Goal: Task Accomplishment & Management: Manage account settings

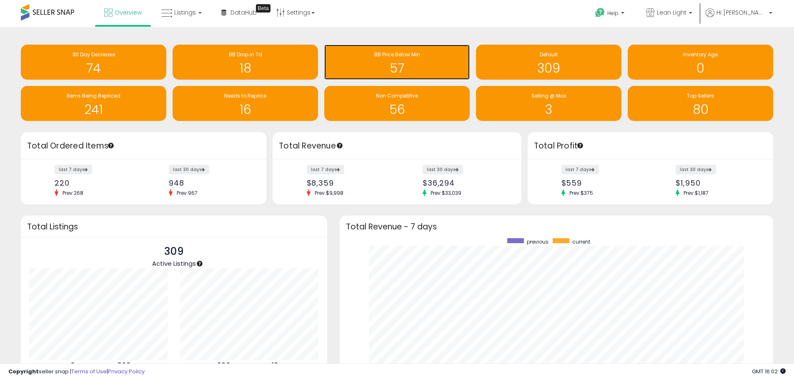
click at [400, 65] on h1 "57" at bounding box center [397, 68] width 137 height 14
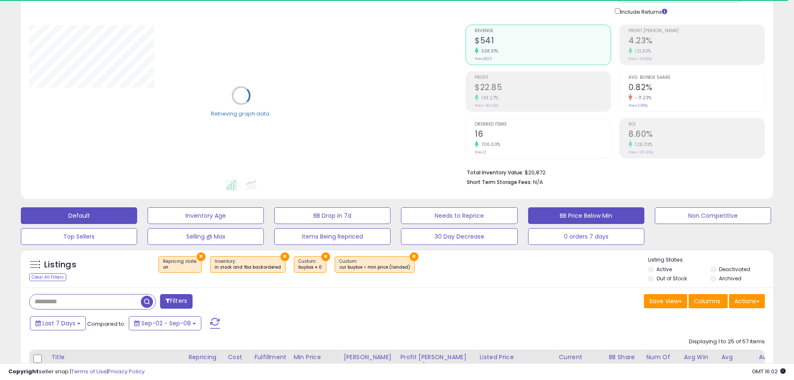
scroll to position [167, 0]
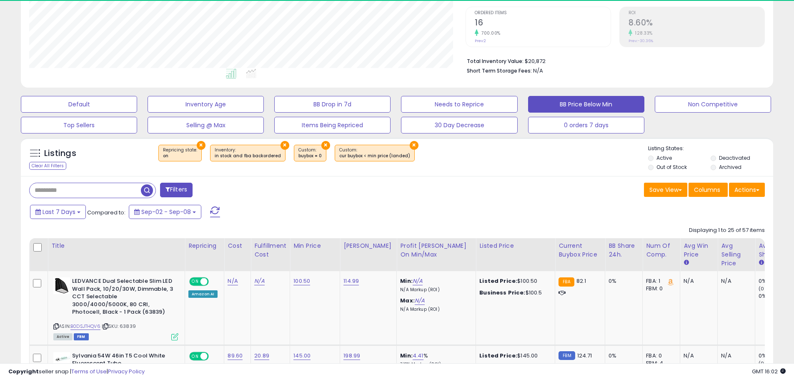
click at [63, 186] on input "text" at bounding box center [85, 190] width 111 height 15
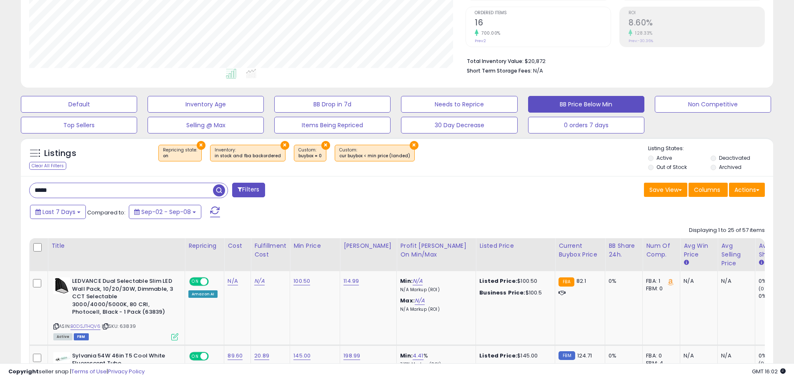
type input "*****"
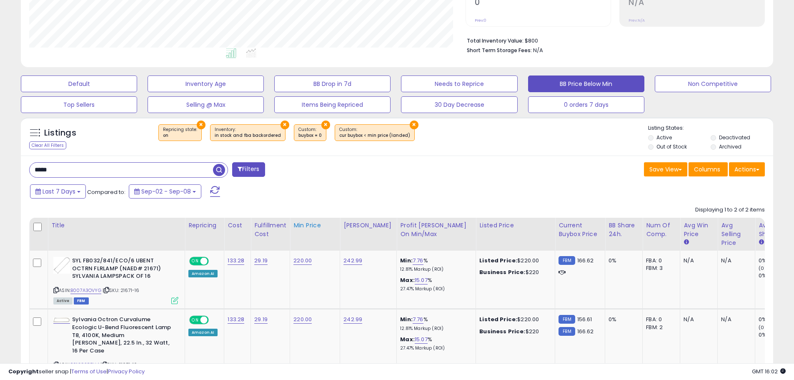
scroll to position [254, 0]
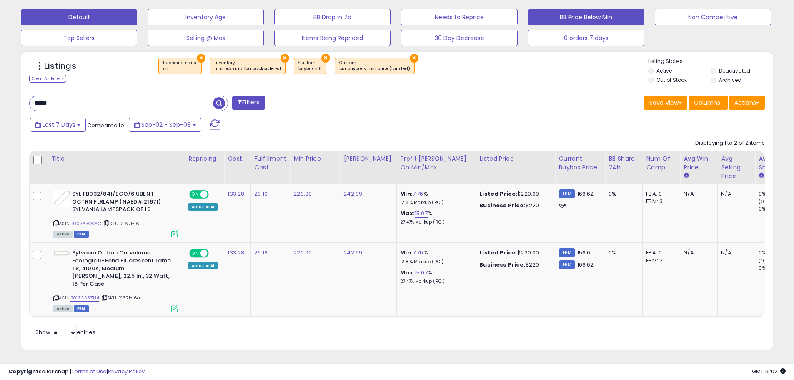
click at [80, 18] on button "Default" at bounding box center [79, 17] width 116 height 17
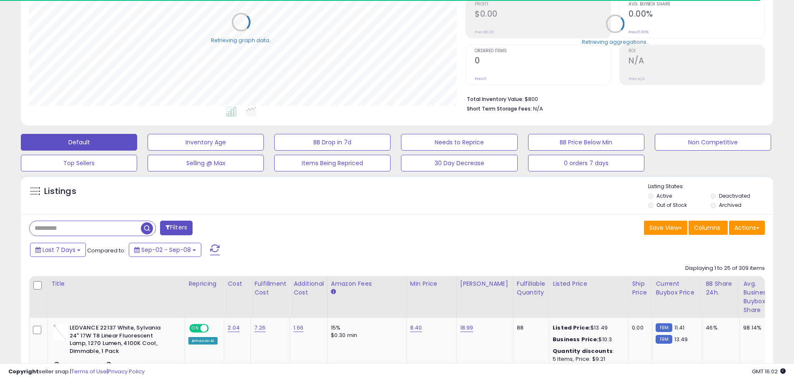
scroll to position [416852, 416586]
drag, startPoint x: 71, startPoint y: 229, endPoint x: 71, endPoint y: 223, distance: 6.7
click at [71, 229] on input "text" at bounding box center [121, 228] width 183 height 15
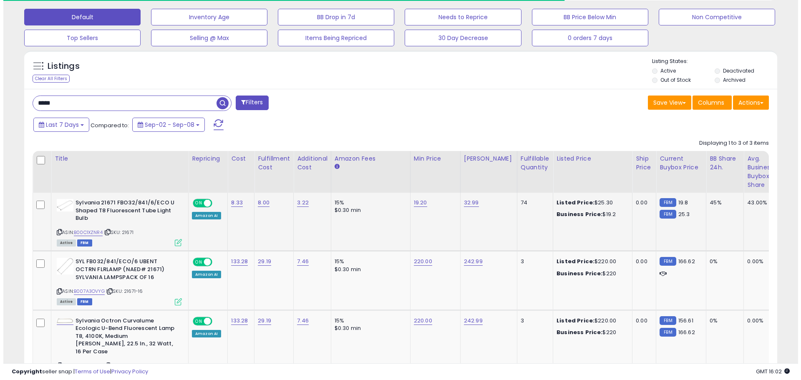
scroll to position [171, 437]
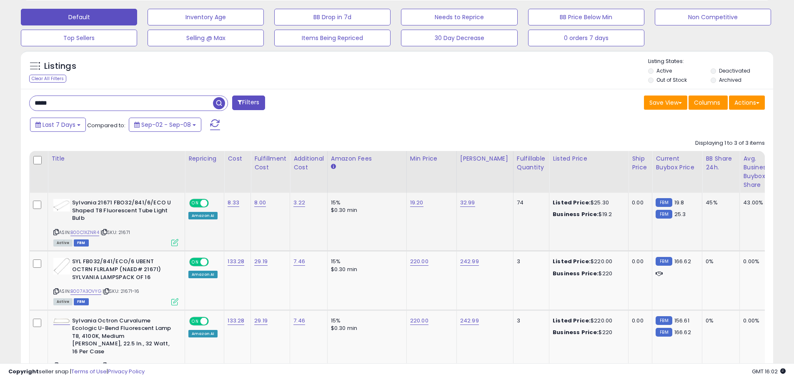
click at [173, 241] on icon at bounding box center [174, 242] width 7 height 7
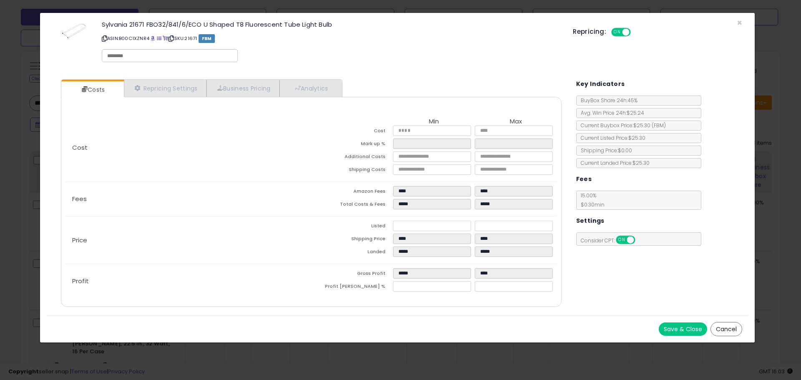
click at [742, 23] on div "Sylvania 21671 FBO32/841/6/ECO U Shaped T8 Fluorescent Tube Light Bulb ASIN: B0…" at bounding box center [397, 43] width 702 height 48
click at [739, 25] on div "Repricing: ON OFF" at bounding box center [657, 31] width 169 height 12
click at [739, 20] on span "×" at bounding box center [738, 23] width 5 height 12
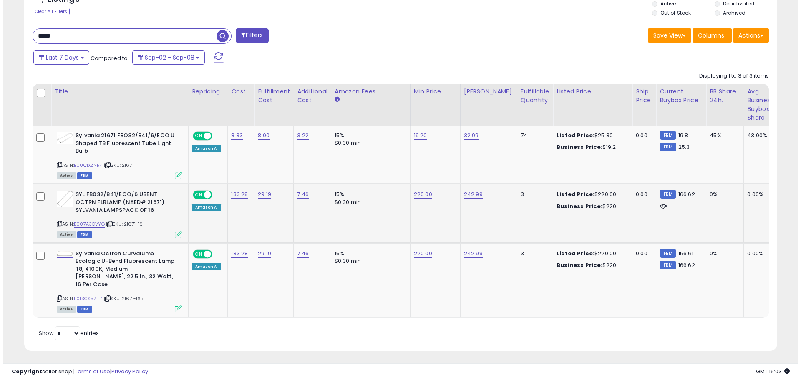
scroll to position [322, 0]
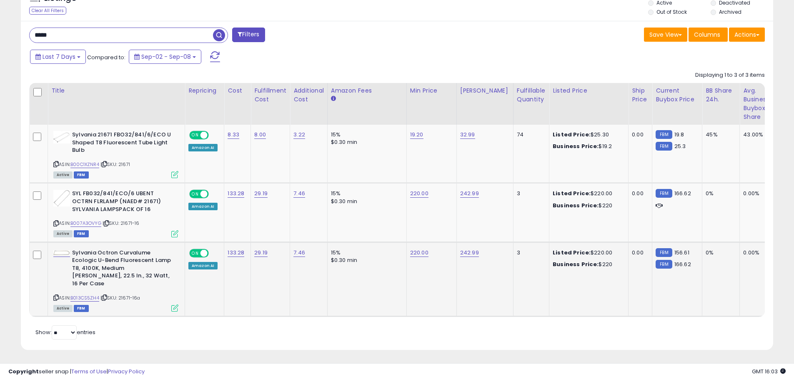
click at [172, 304] on icon at bounding box center [174, 307] width 7 height 7
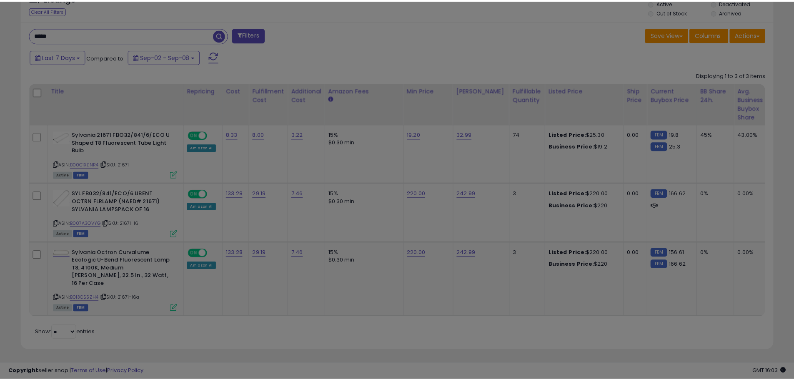
scroll to position [171, 440]
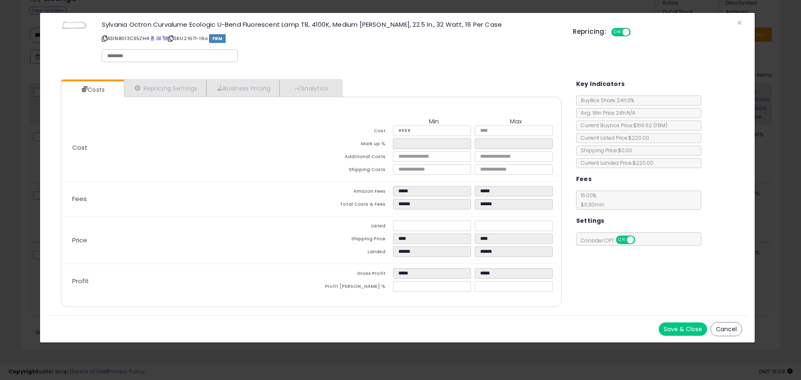
click at [737, 25] on div "Repricing: ON OFF" at bounding box center [657, 31] width 169 height 12
drag, startPoint x: 739, startPoint y: 23, endPoint x: 701, endPoint y: 37, distance: 40.7
click at [739, 22] on span "×" at bounding box center [738, 23] width 5 height 12
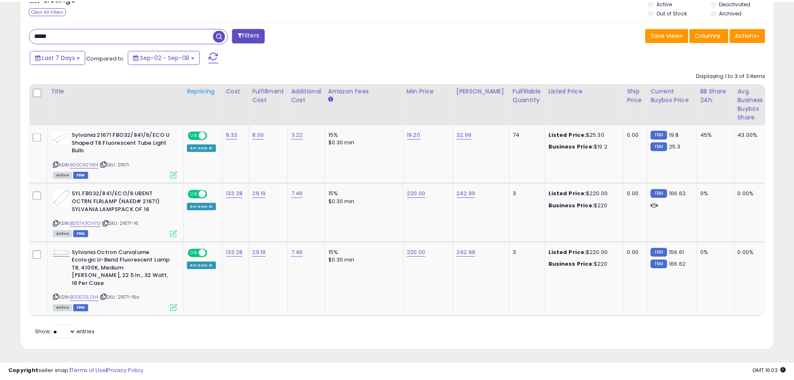
scroll to position [416852, 416586]
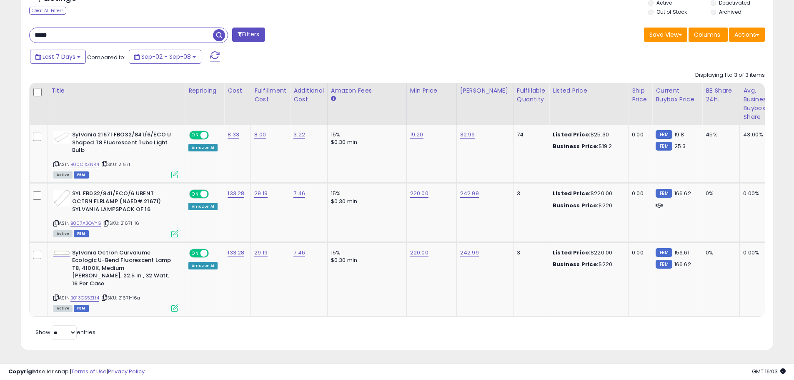
click at [71, 30] on input "*****" at bounding box center [121, 35] width 183 height 15
type input "*****"
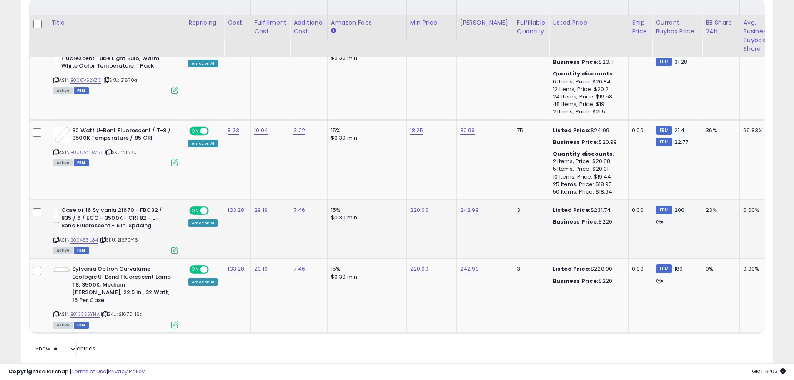
scroll to position [422, 0]
